Goal: Entertainment & Leisure: Consume media (video, audio)

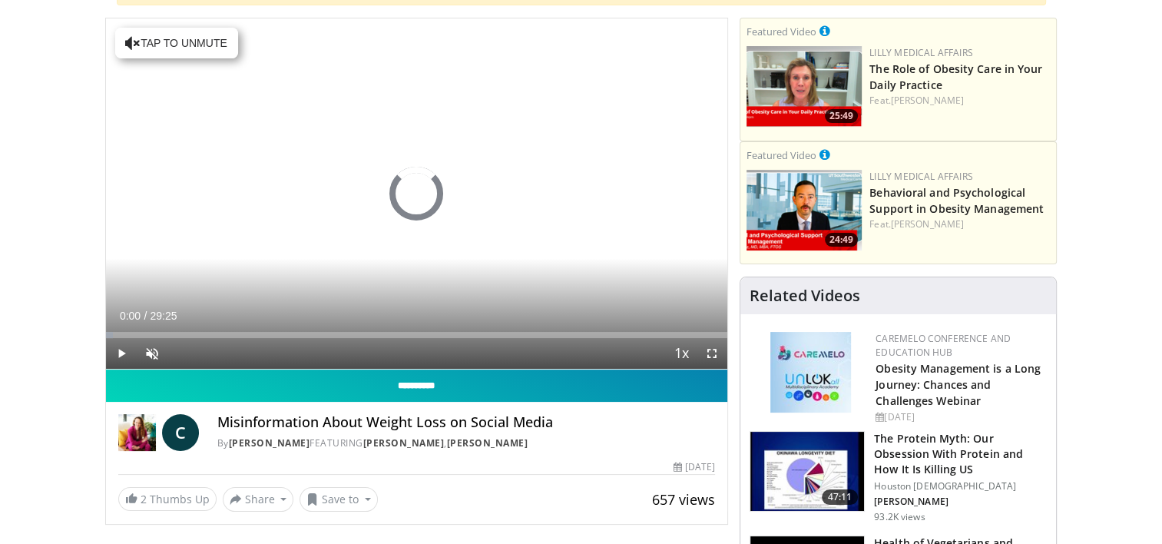
scroll to position [154, 0]
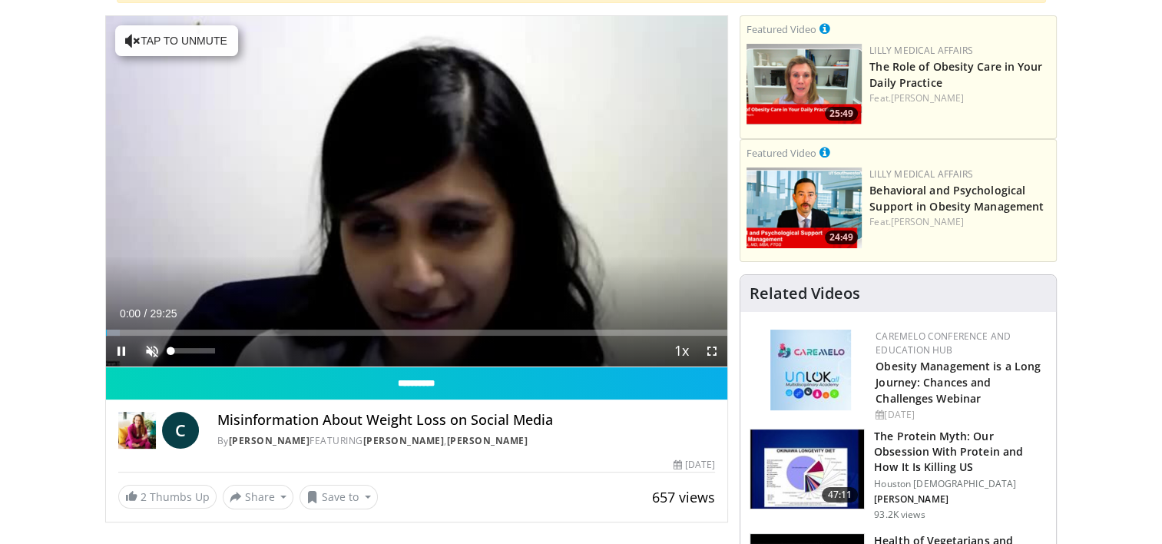
click at [147, 351] on span "Video Player" at bounding box center [152, 351] width 31 height 31
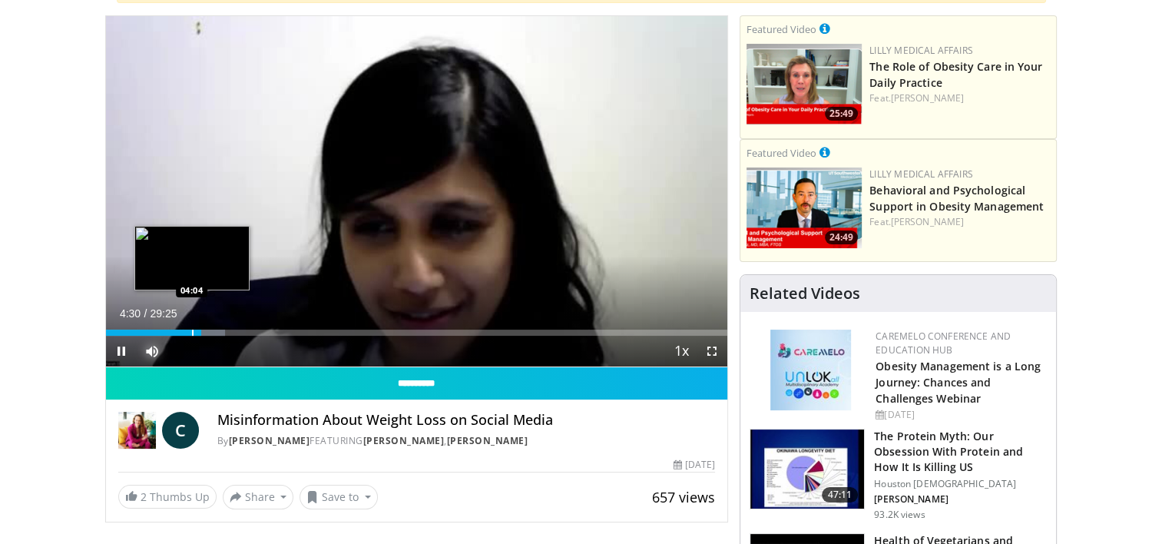
click at [192, 333] on div "Progress Bar" at bounding box center [193, 333] width 2 height 6
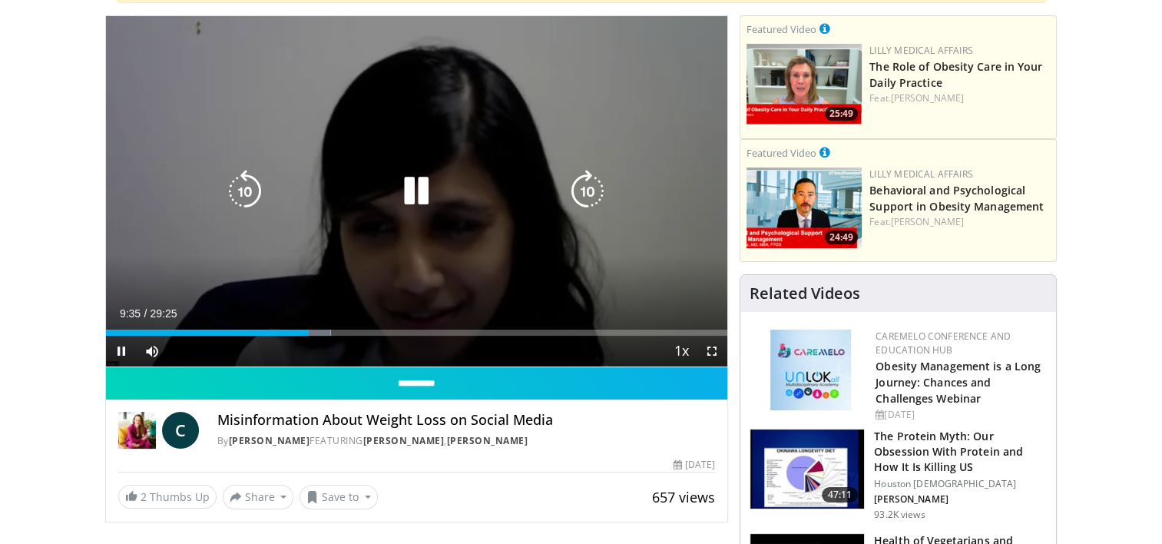
click at [422, 197] on icon "Video Player" at bounding box center [416, 191] width 43 height 43
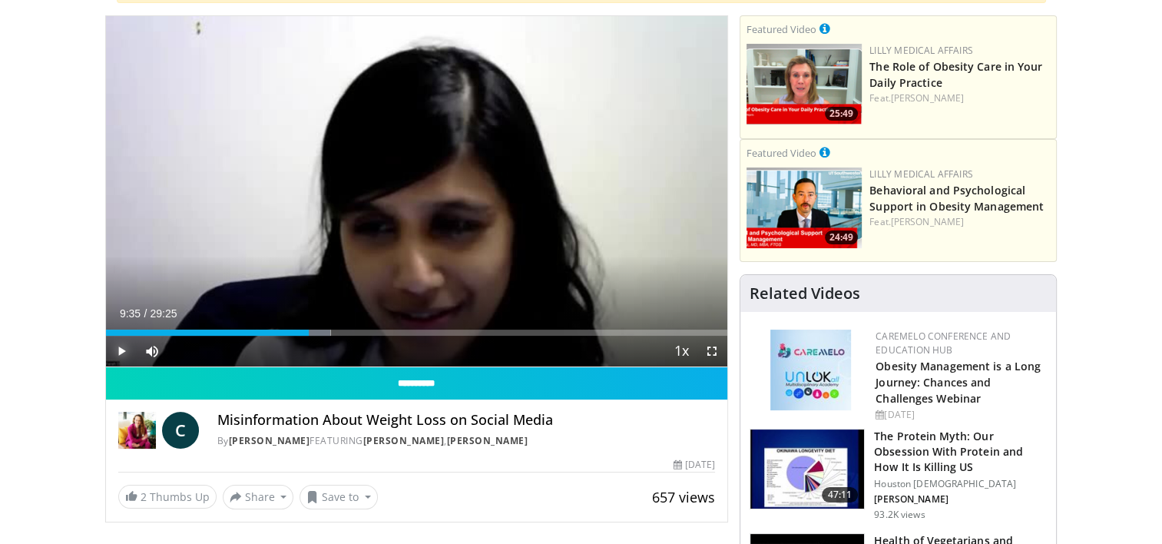
click at [121, 352] on span "Video Player" at bounding box center [121, 351] width 31 height 31
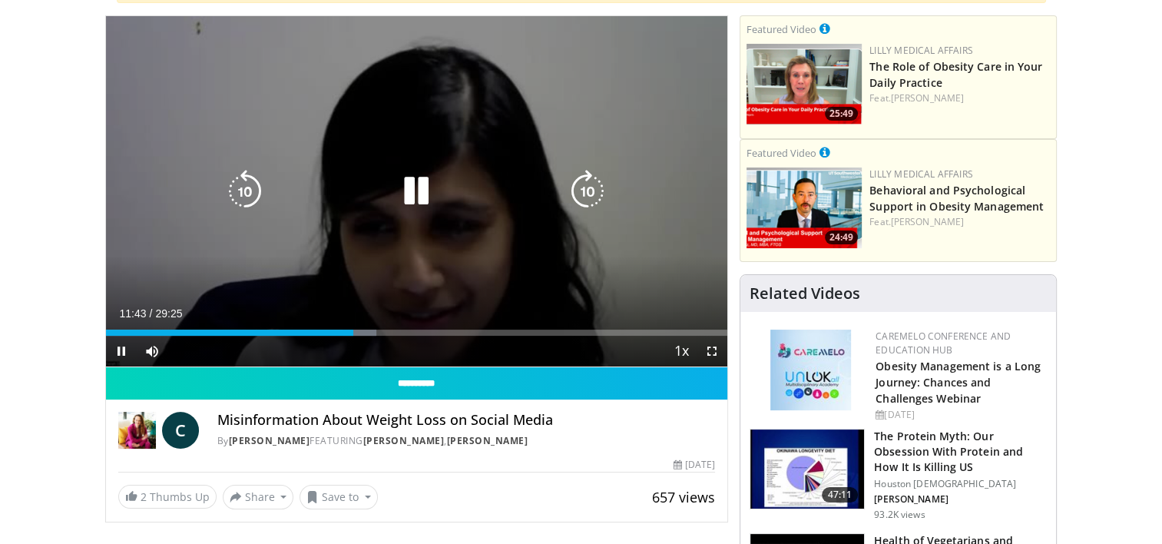
click at [409, 191] on icon "Video Player" at bounding box center [416, 191] width 43 height 43
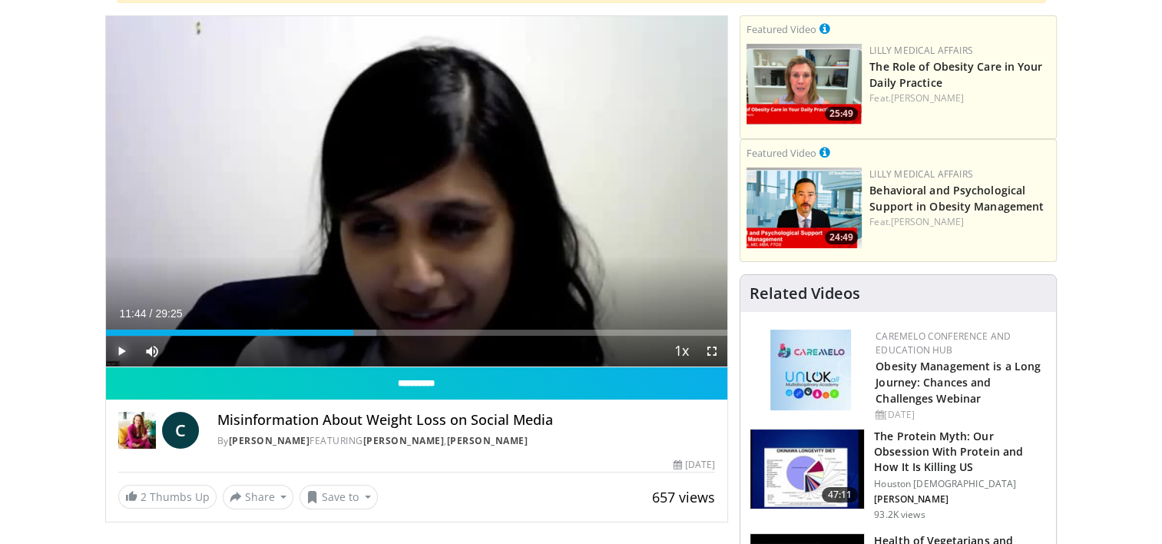
click at [125, 347] on span "Video Player" at bounding box center [121, 351] width 31 height 31
click at [358, 334] on div "Progress Bar" at bounding box center [359, 333] width 2 height 6
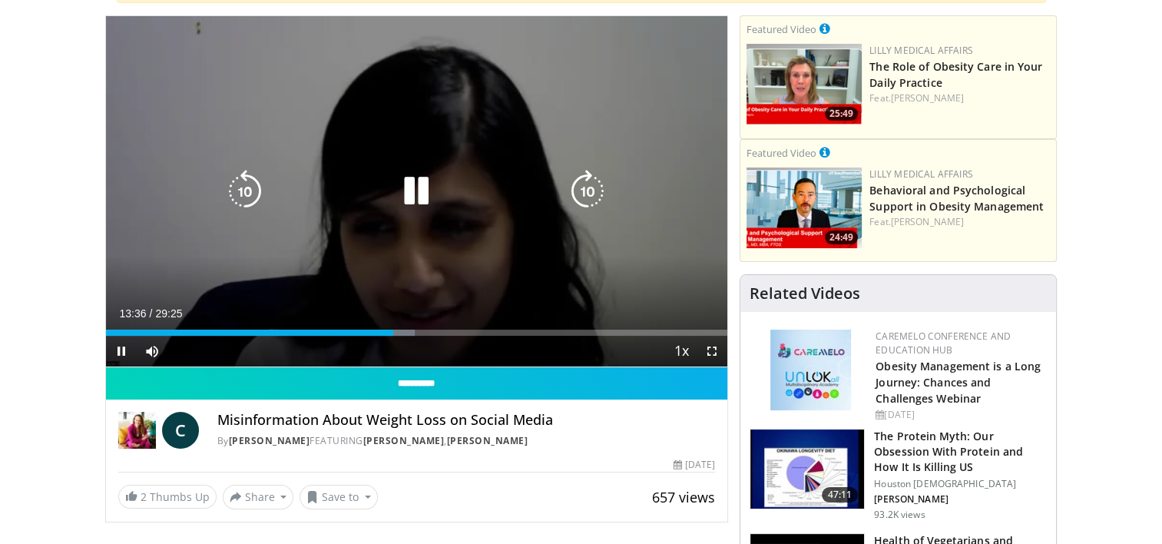
click at [425, 184] on icon "Video Player" at bounding box center [416, 191] width 43 height 43
